Goal: Find specific fact: Find specific fact

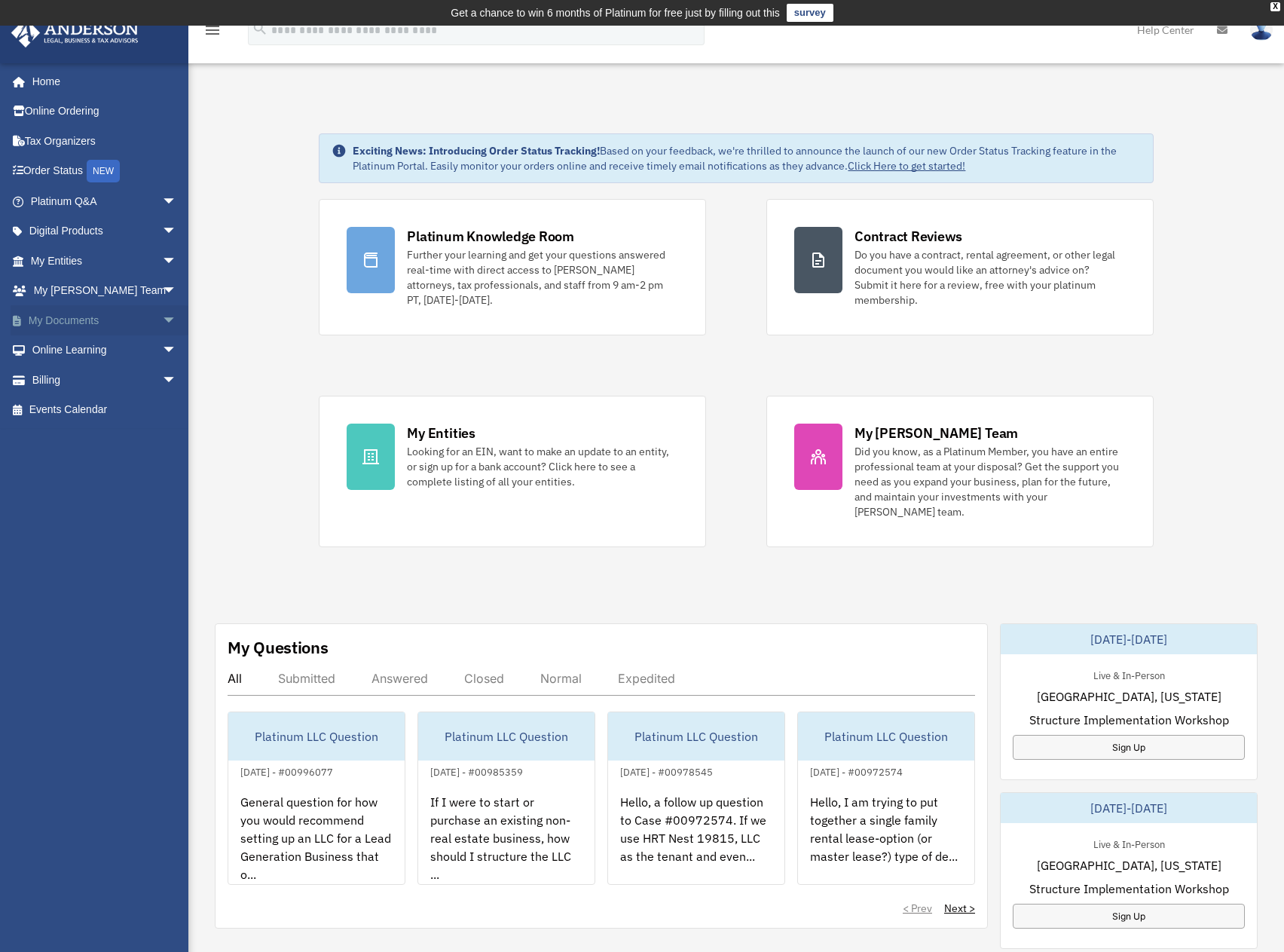
click at [106, 326] on link "My Documents arrow_drop_down" at bounding box center [105, 321] width 189 height 30
click at [97, 264] on link "My Entities arrow_drop_down" at bounding box center [105, 261] width 189 height 30
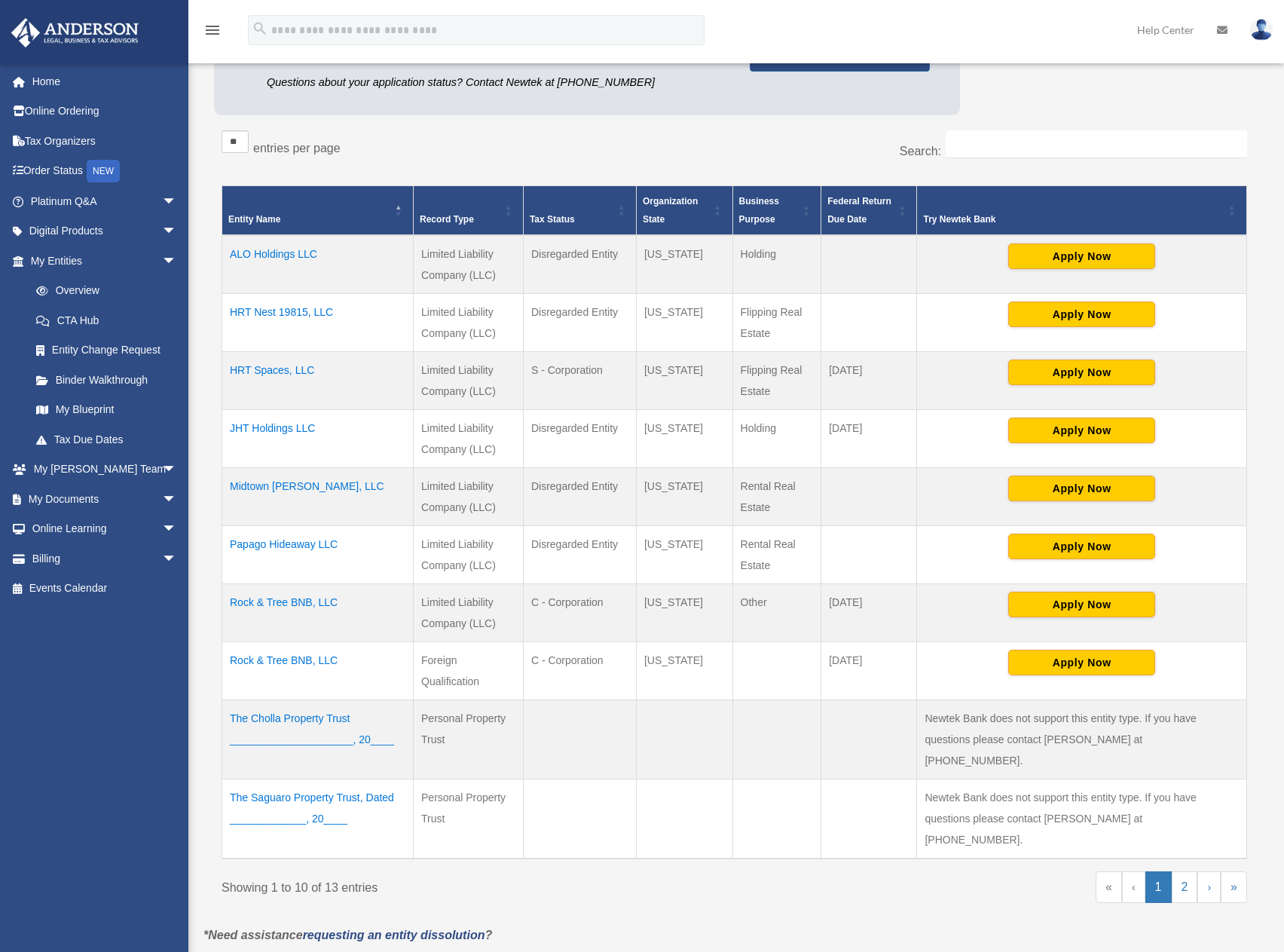
scroll to position [226, 0]
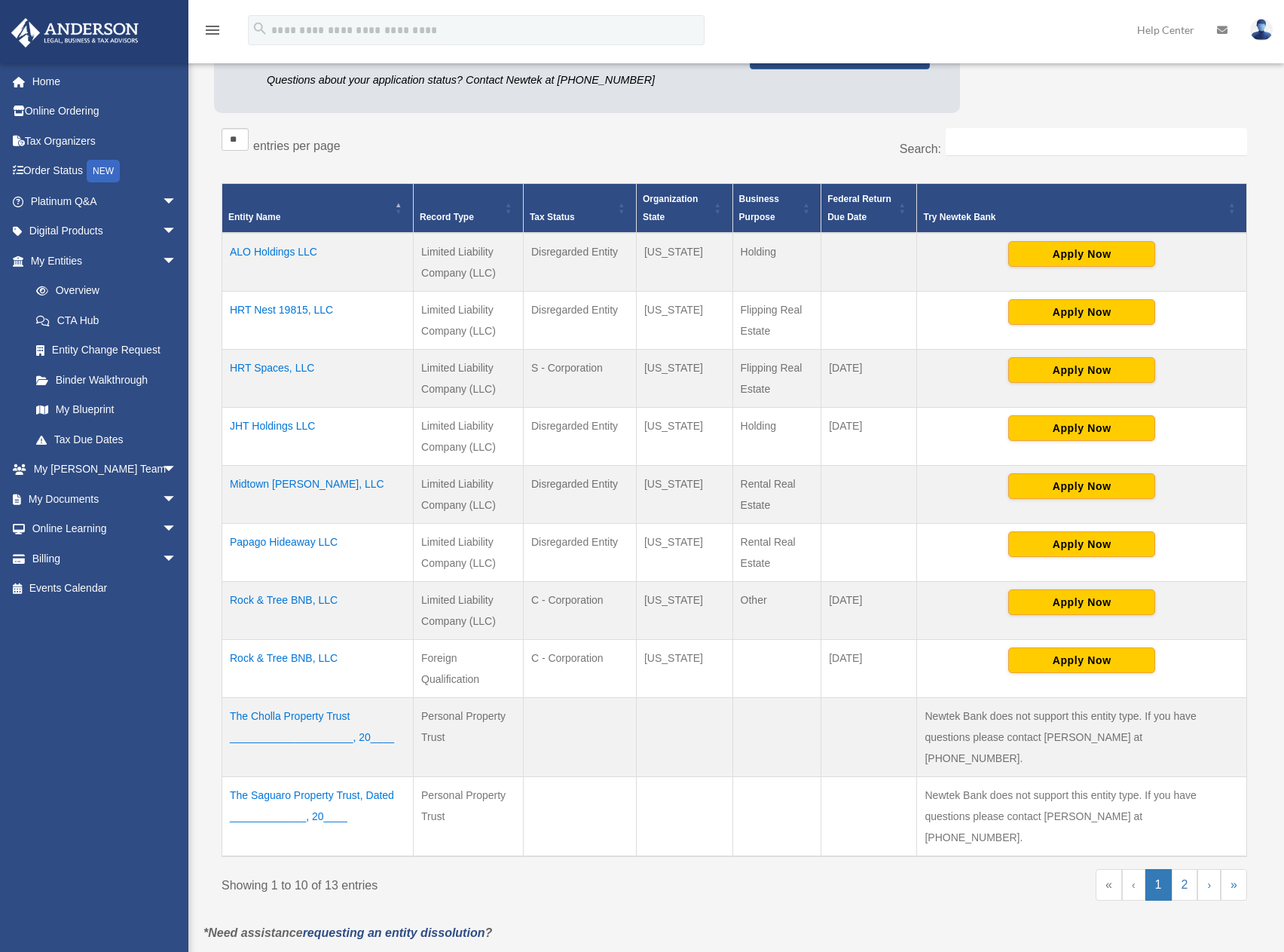
click at [293, 602] on td "Rock & Tree BNB, LLC" at bounding box center [318, 611] width 191 height 58
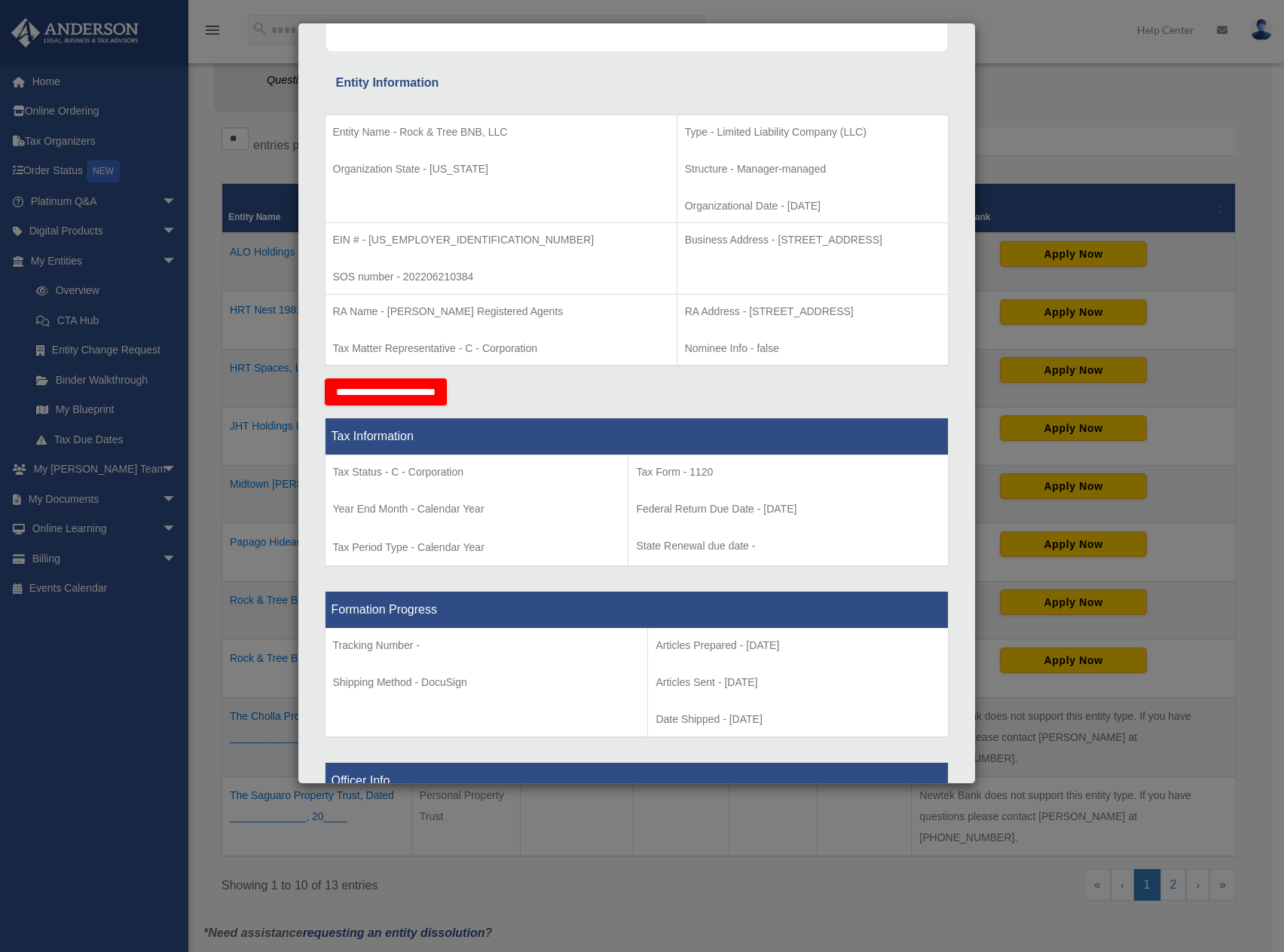
scroll to position [0, 0]
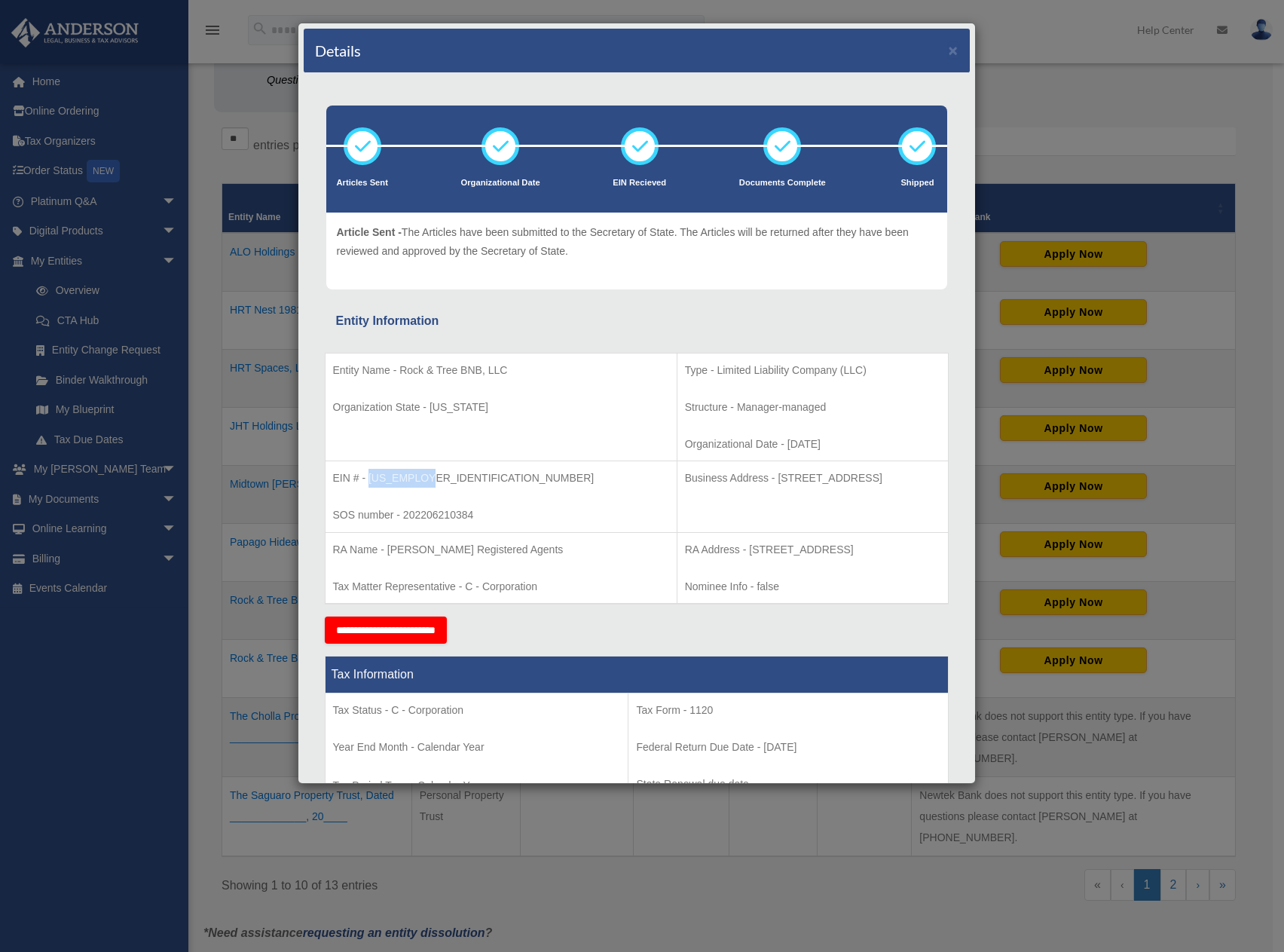
drag, startPoint x: 442, startPoint y: 475, endPoint x: 369, endPoint y: 483, distance: 73.4
click at [369, 483] on p "EIN # - 88-0967861" at bounding box center [501, 478] width 336 height 19
copy p "88-0967861"
click at [410, 491] on td "EIN # - 88-0967861 SOS number - 202206210384" at bounding box center [500, 497] width 352 height 71
click at [410, 482] on p "EIN # - 88-0967861" at bounding box center [501, 478] width 336 height 19
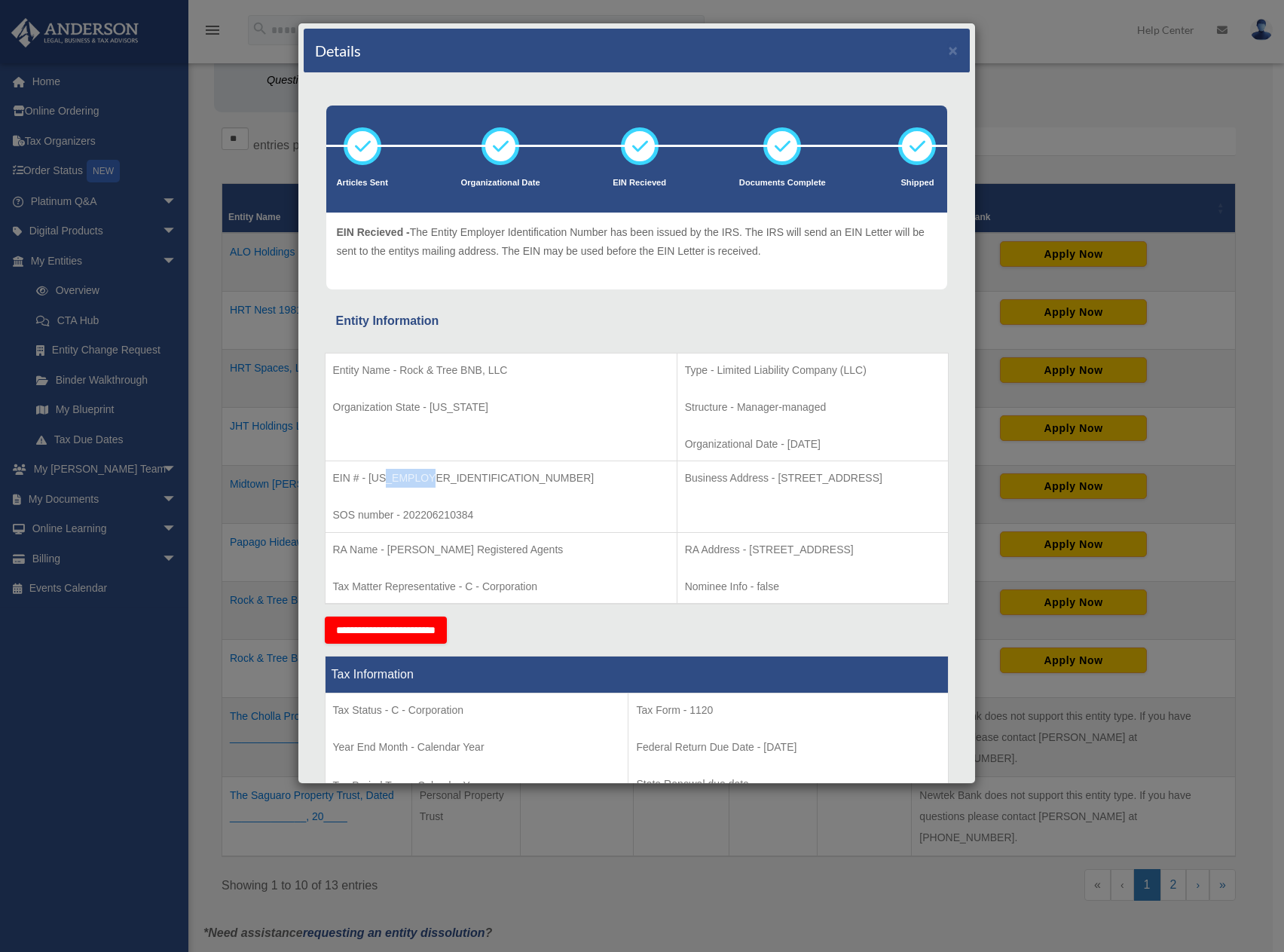
click at [410, 482] on p "EIN # - 88-0967861" at bounding box center [501, 478] width 336 height 19
copy p "0967861"
click at [431, 507] on p "SOS number - 202206210384" at bounding box center [501, 515] width 336 height 19
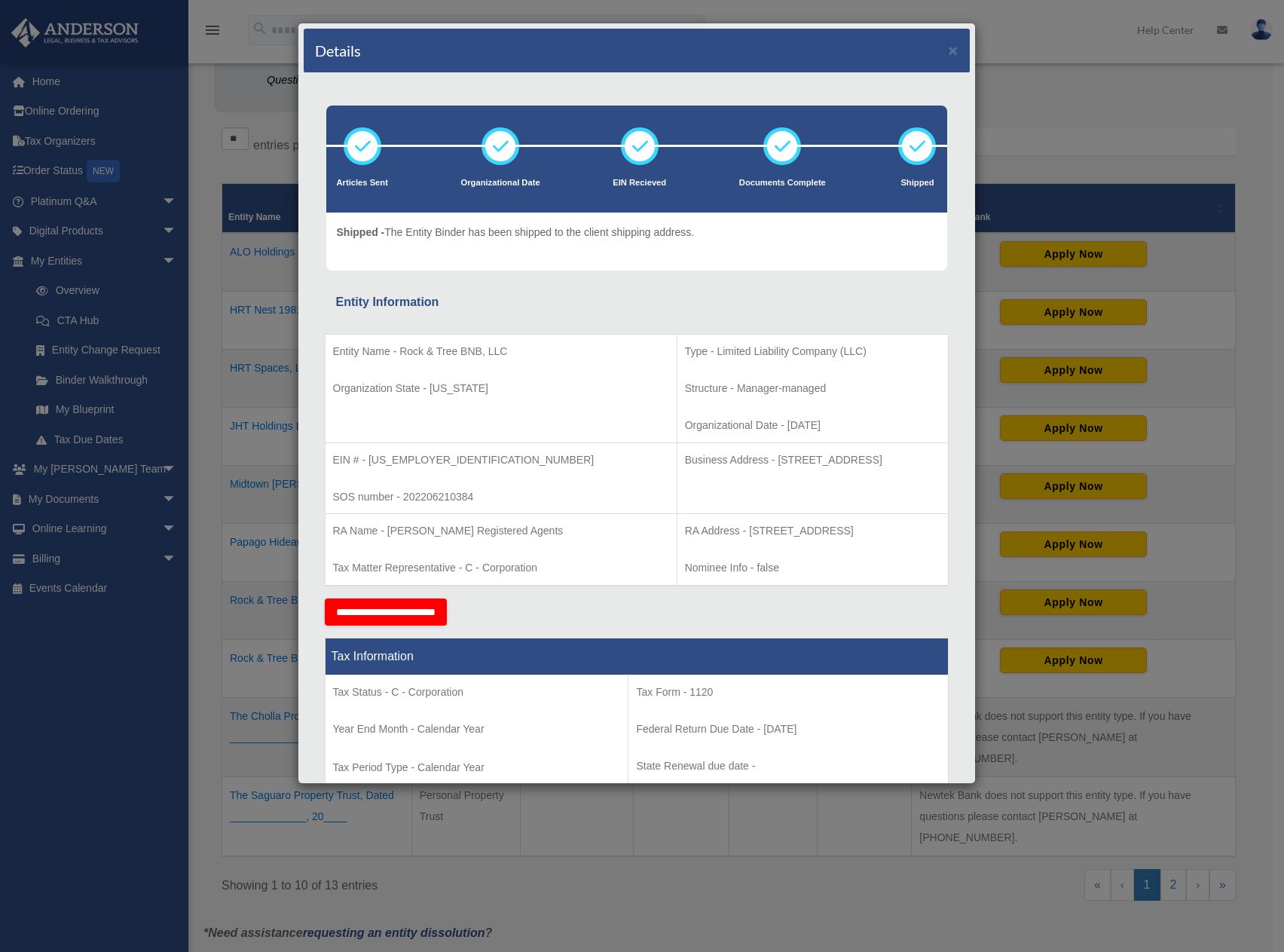
click at [1030, 128] on div "Details × Articles Sent Organizational Date" at bounding box center [642, 476] width 1284 height 952
